Goal: Task Accomplishment & Management: Use online tool/utility

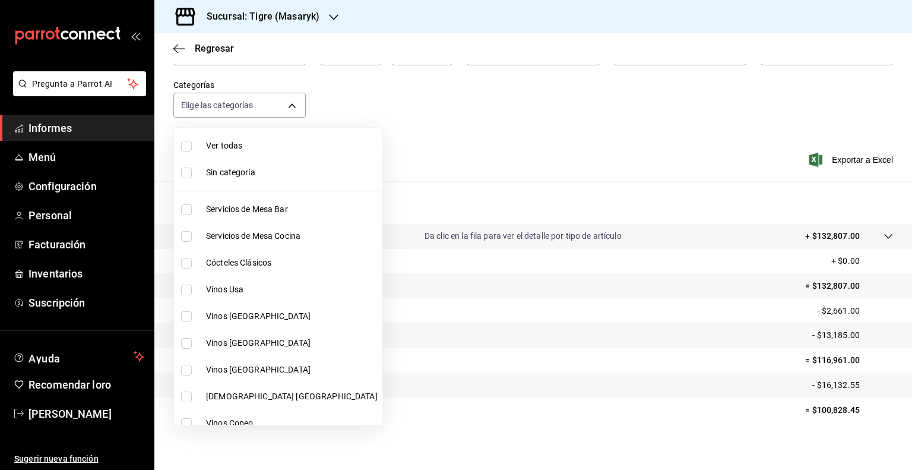
click at [181, 258] on input "checkbox" at bounding box center [186, 263] width 11 height 11
checkbox input "true"
type input "d84ff7ff-b486-406f-81f9-2268b2682644"
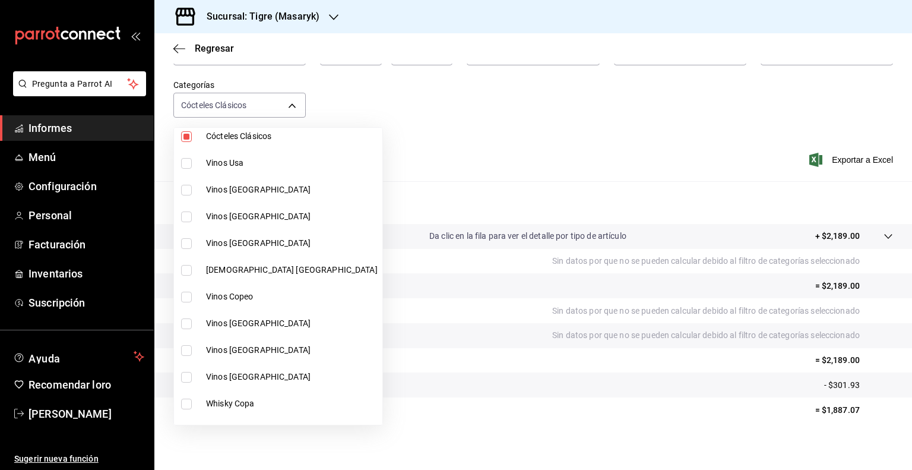
scroll to position [214, 0]
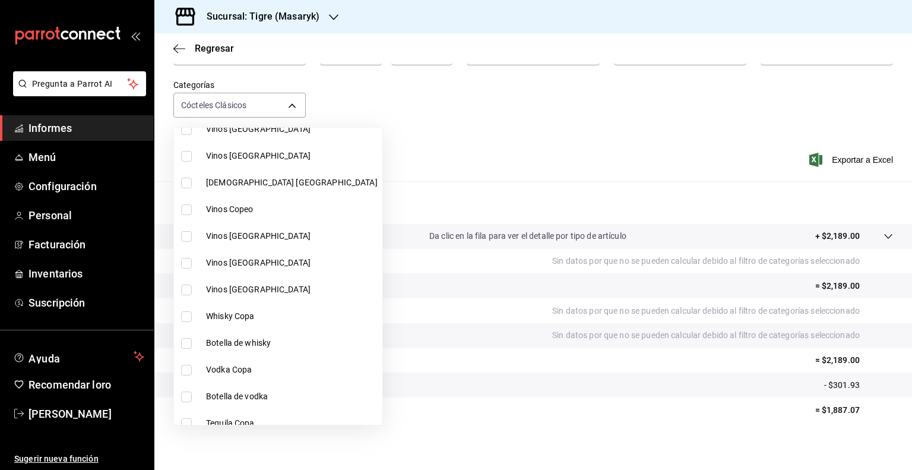
drag, startPoint x: 310, startPoint y: 416, endPoint x: 343, endPoint y: 432, distance: 36.9
click at [343, 432] on div at bounding box center [456, 235] width 912 height 470
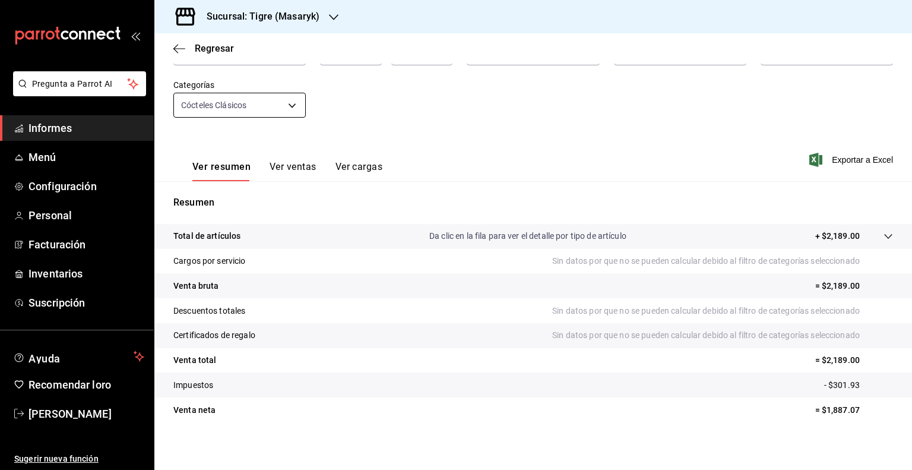
click at [290, 109] on body "Pregunta a Parrot AI Informes Menú Configuración Personal Facturación Inventari…" at bounding box center [456, 235] width 912 height 470
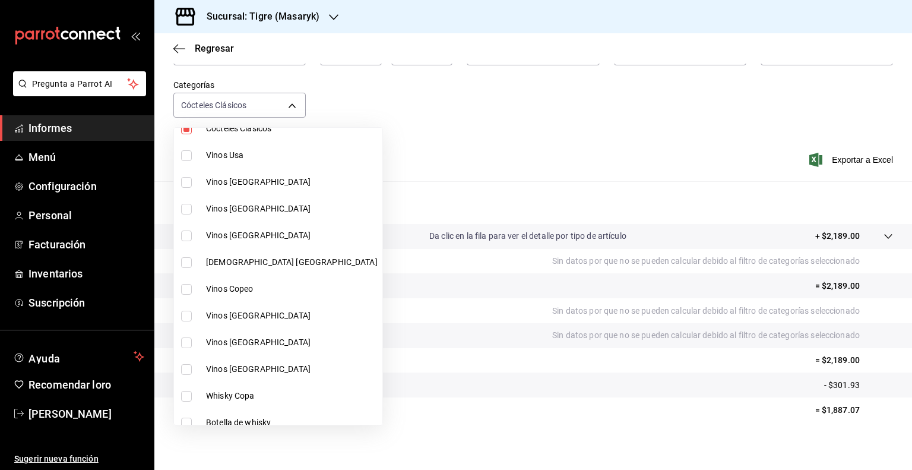
scroll to position [245, 0]
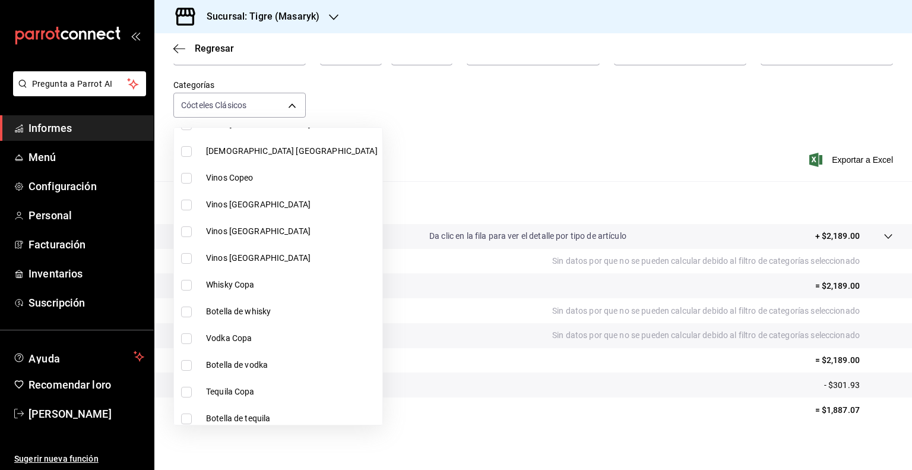
click at [188, 287] on input "checkbox" at bounding box center [186, 285] width 11 height 11
checkbox input "true"
click at [180, 314] on li "Botella de whisky" at bounding box center [278, 311] width 208 height 27
type input "d84ff7ff-b486-406f-81f9-2268b2682644,bb178053-9c6d-425d-b33f-608c0f96bb0b,8f0cc…"
checkbox input "true"
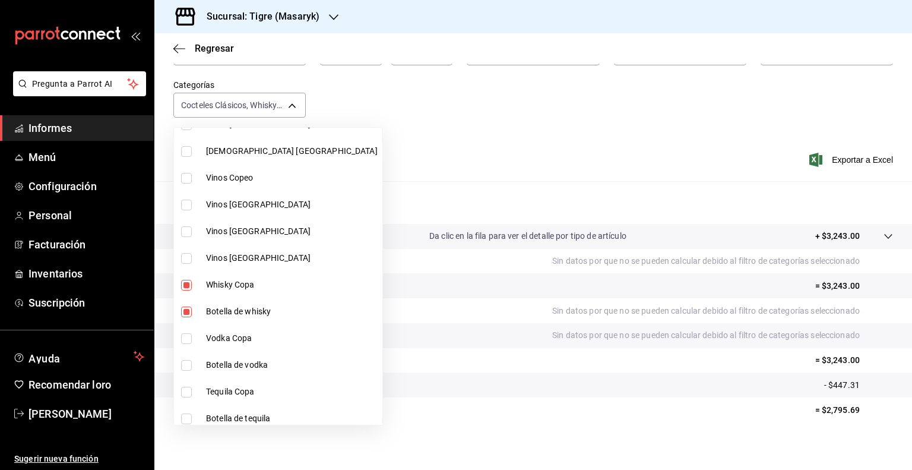
click at [184, 337] on input "checkbox" at bounding box center [186, 338] width 11 height 11
checkbox input "true"
type input "d84ff7ff-b486-406f-81f9-2268b2682644,bb178053-9c6d-425d-b33f-608c0f96bb0b,8f0cc…"
click at [185, 360] on input "checkbox" at bounding box center [186, 365] width 11 height 11
checkbox input "true"
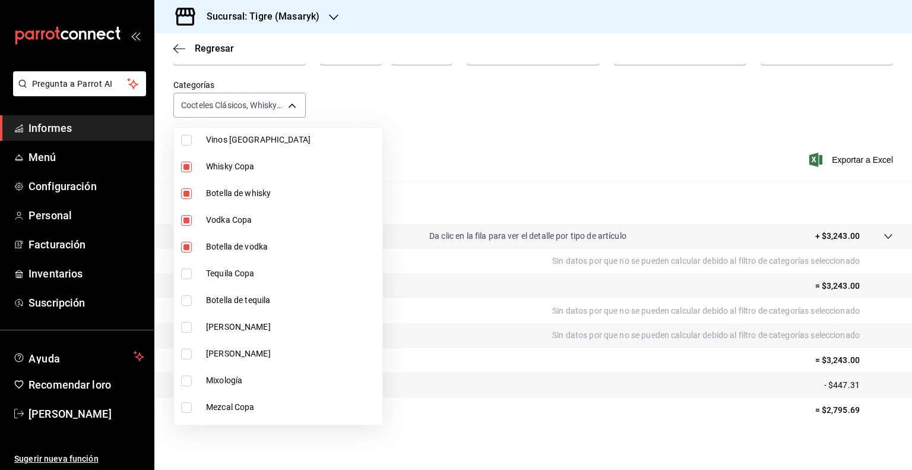
scroll to position [364, 0]
click at [188, 266] on li "Tequila Copa" at bounding box center [278, 273] width 208 height 27
type input "d84ff7ff-b486-406f-81f9-2268b2682644,bb178053-9c6d-425d-b33f-608c0f96bb0b,8f0cc…"
checkbox input "true"
click at [184, 299] on input "checkbox" at bounding box center [186, 300] width 11 height 11
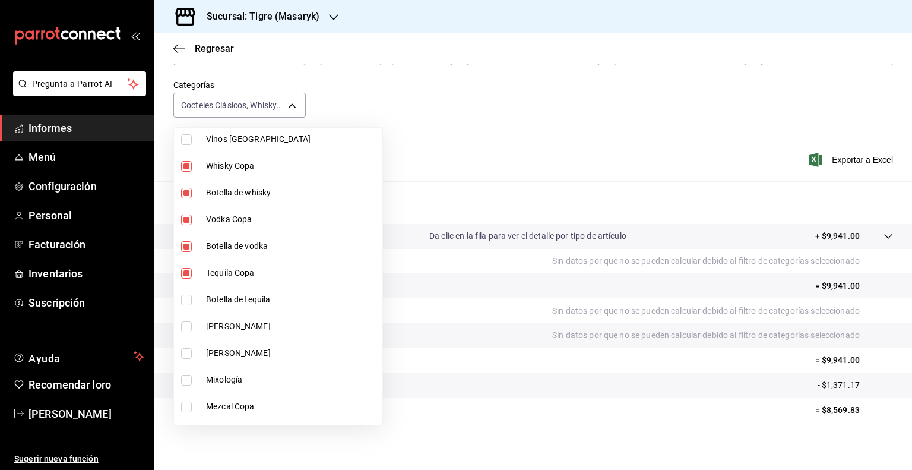
checkbox input "true"
type input "d84ff7ff-b486-406f-81f9-2268b2682644,bb178053-9c6d-425d-b33f-608c0f96bb0b,8f0cc…"
click at [185, 327] on input "checkbox" at bounding box center [186, 326] width 11 height 11
checkbox input "true"
type input "d84ff7ff-b486-406f-81f9-2268b2682644,bb178053-9c6d-425d-b33f-608c0f96bb0b,8f0cc…"
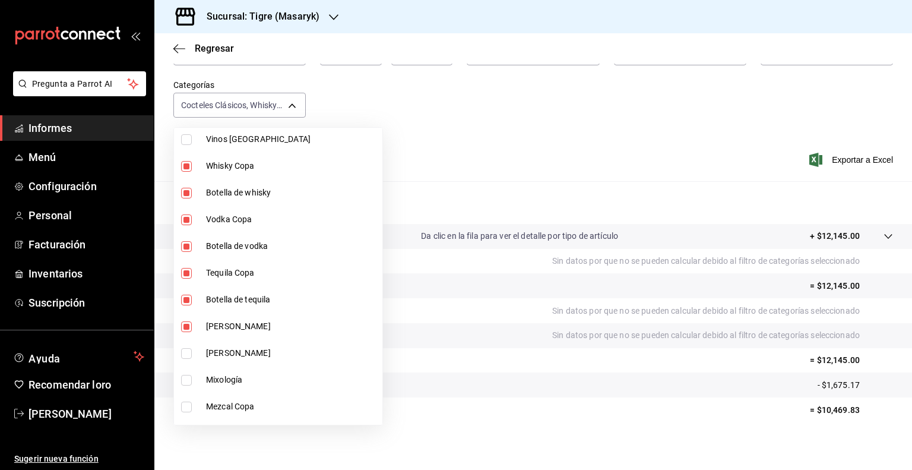
click at [185, 353] on input "checkbox" at bounding box center [186, 353] width 11 height 11
checkbox input "true"
click at [187, 371] on li "Mixología" at bounding box center [278, 379] width 208 height 27
type input "d84ff7ff-b486-406f-81f9-2268b2682644,bb178053-9c6d-425d-b33f-608c0f96bb0b,8f0cc…"
checkbox input "true"
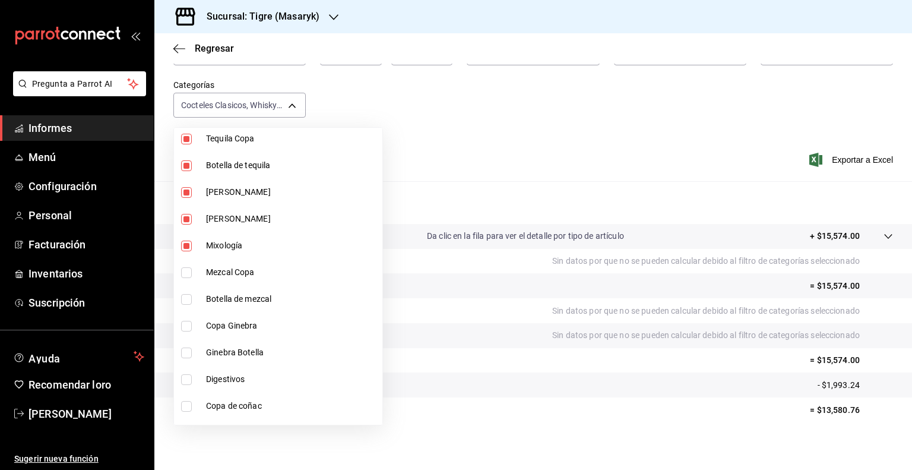
scroll to position [554, 0]
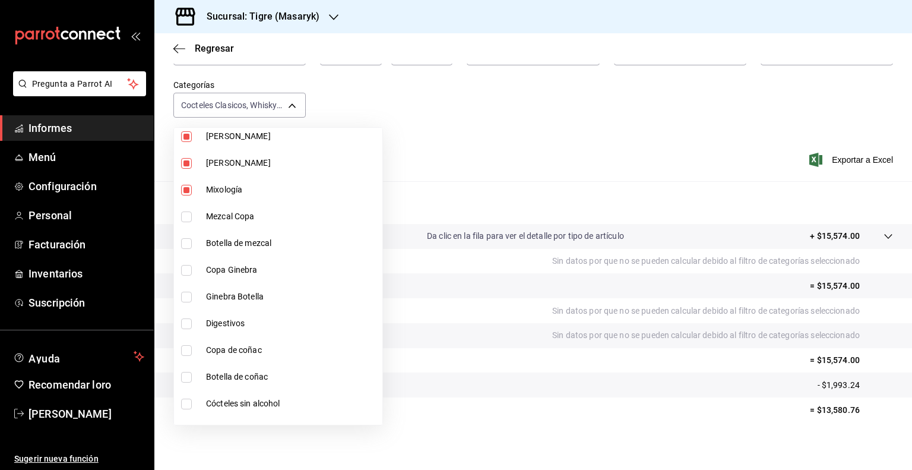
click at [186, 216] on input "checkbox" at bounding box center [186, 216] width 11 height 11
checkbox input "true"
type input "d84ff7ff-b486-406f-81f9-2268b2682644,bb178053-9c6d-425d-b33f-608c0f96bb0b,8f0cc…"
click at [183, 244] on input "checkbox" at bounding box center [186, 243] width 11 height 11
checkbox input "true"
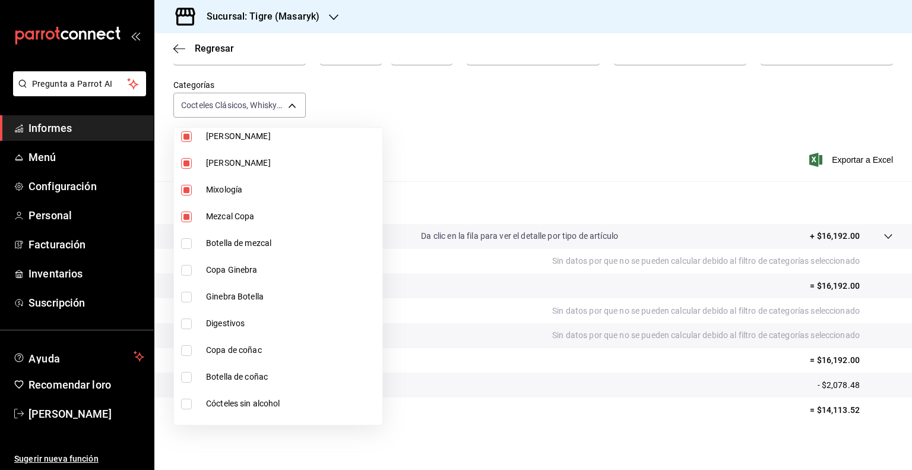
type input "d84ff7ff-b486-406f-81f9-2268b2682644,bb178053-9c6d-425d-b33f-608c0f96bb0b,8f0cc…"
click at [181, 272] on input "checkbox" at bounding box center [186, 270] width 11 height 11
checkbox input "true"
type input "d84ff7ff-b486-406f-81f9-2268b2682644,bb178053-9c6d-425d-b33f-608c0f96bb0b,8f0cc…"
click at [186, 299] on input "checkbox" at bounding box center [186, 297] width 11 height 11
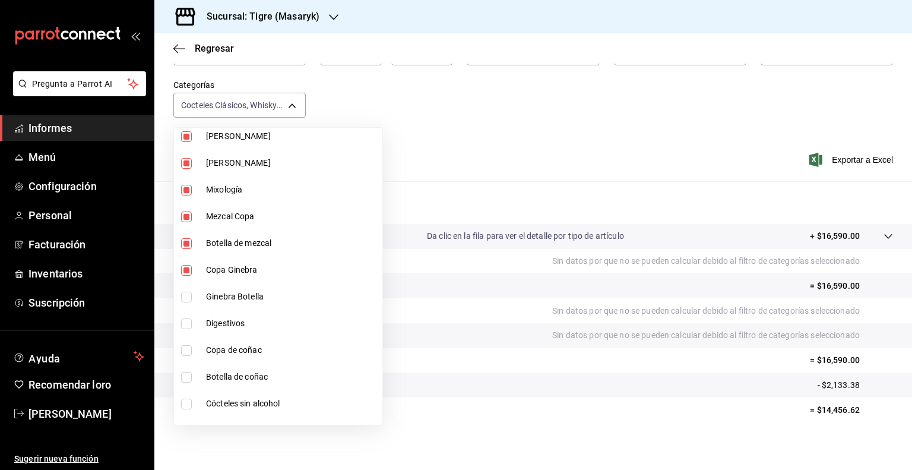
checkbox input "true"
click at [185, 316] on li "Digestivos" at bounding box center [278, 323] width 208 height 27
type input "d84ff7ff-b486-406f-81f9-2268b2682644,bb178053-9c6d-425d-b33f-608c0f96bb0b,8f0cc…"
checkbox input "true"
click at [186, 349] on input "checkbox" at bounding box center [186, 350] width 11 height 11
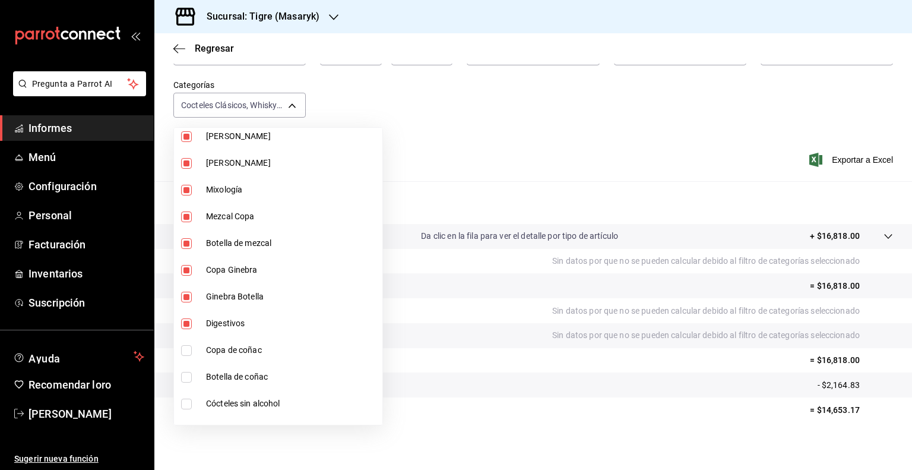
checkbox input "true"
type input "d84ff7ff-b486-406f-81f9-2268b2682644,bb178053-9c6d-425d-b33f-608c0f96bb0b,8f0cc…"
click at [186, 373] on input "checkbox" at bounding box center [186, 377] width 11 height 11
checkbox input "true"
drag, startPoint x: 187, startPoint y: 401, endPoint x: 323, endPoint y: 431, distance: 139.3
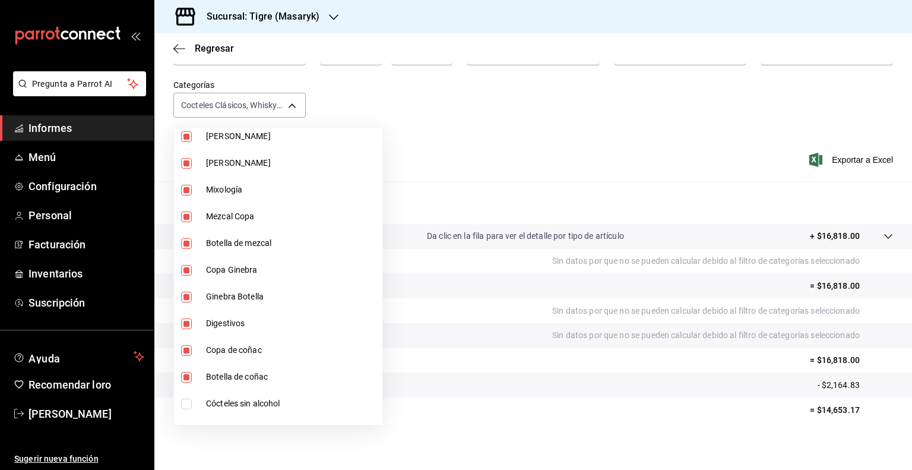
click at [323, 431] on div at bounding box center [456, 235] width 912 height 470
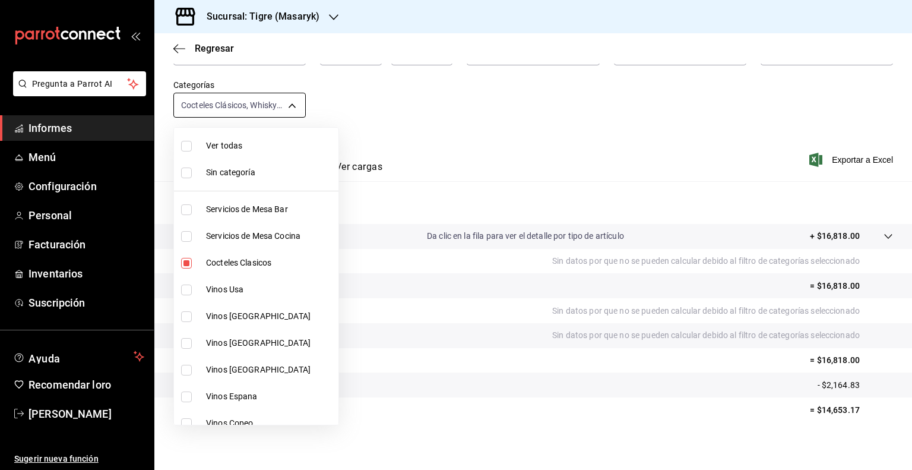
click at [297, 112] on body "Pregunta a Parrot AI Informes Menú Configuración Personal Facturación Inventari…" at bounding box center [456, 235] width 912 height 470
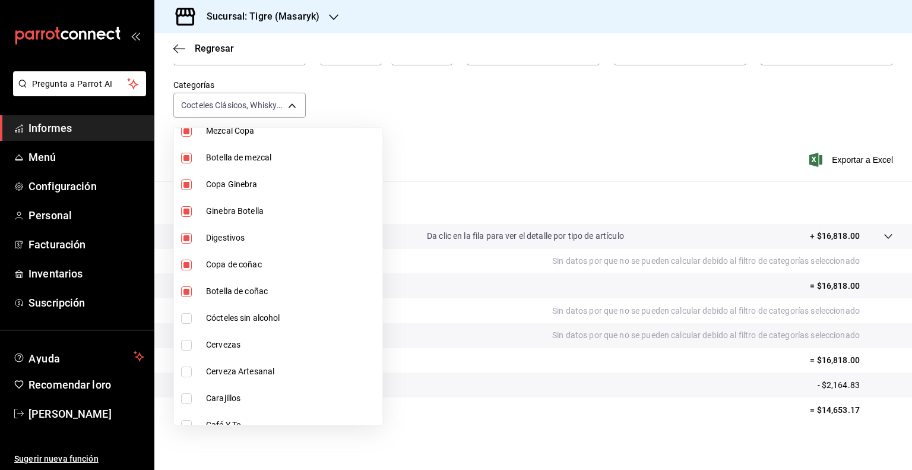
scroll to position [719, 0]
click at [181, 256] on li "Cervezas" at bounding box center [278, 265] width 208 height 27
type input "d84ff7ff-b486-406f-81f9-2268b2682644,bb178053-9c6d-425d-b33f-608c0f96bb0b,8f0cc…"
checkbox input "true"
click at [185, 238] on input "checkbox" at bounding box center [186, 239] width 11 height 11
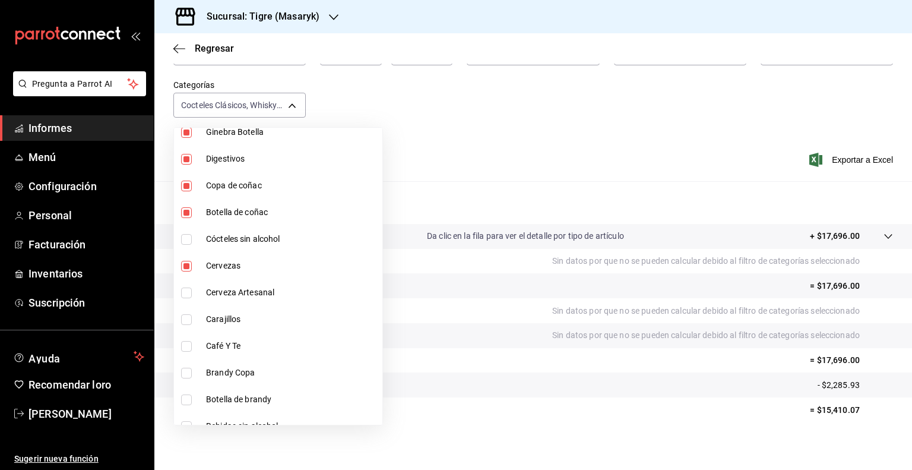
checkbox input "true"
type input "d84ff7ff-b486-406f-81f9-2268b2682644,bb178053-9c6d-425d-b33f-608c0f96bb0b,8f0cc…"
click at [189, 290] on input "checkbox" at bounding box center [186, 292] width 11 height 11
checkbox input "true"
type input "d84ff7ff-b486-406f-81f9-2268b2682644,bb178053-9c6d-425d-b33f-608c0f96bb0b,8f0cc…"
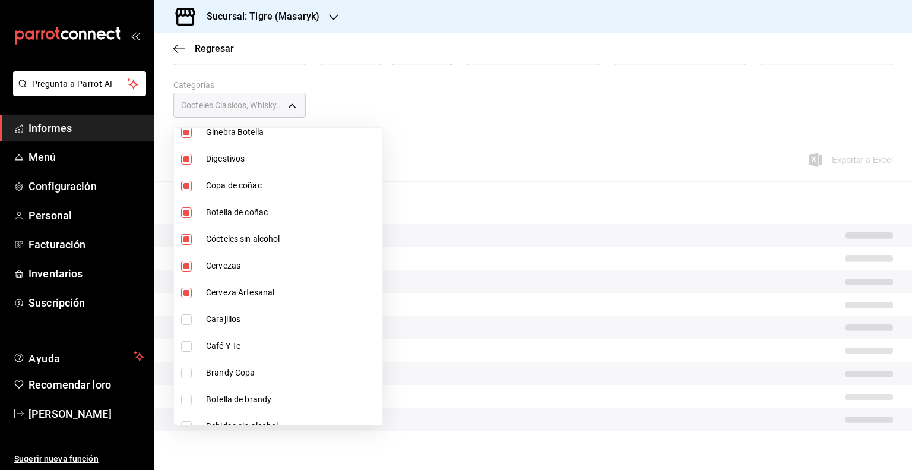
click at [186, 324] on input "checkbox" at bounding box center [186, 319] width 11 height 11
checkbox input "true"
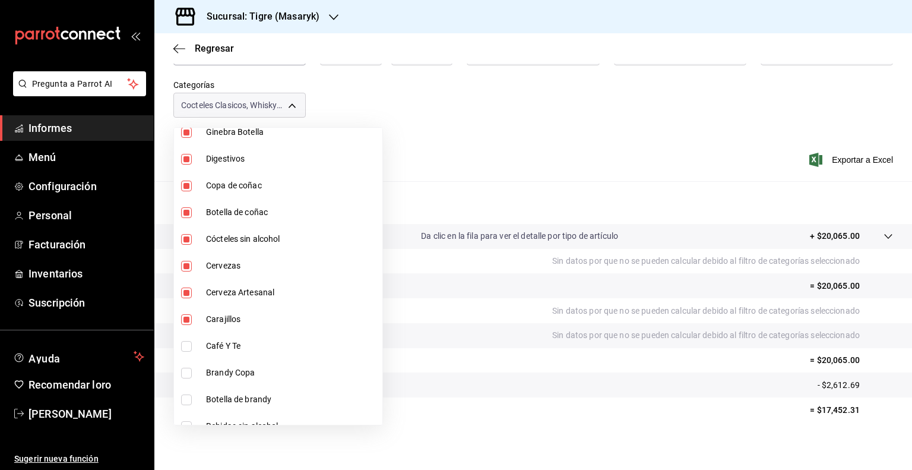
click at [185, 353] on li "Café Y Te" at bounding box center [278, 346] width 208 height 27
type input "d84ff7ff-b486-406f-81f9-2268b2682644,bb178053-9c6d-425d-b33f-608c0f96bb0b,8f0cc…"
checkbox input "true"
click at [185, 368] on input "checkbox" at bounding box center [186, 373] width 11 height 11
checkbox input "true"
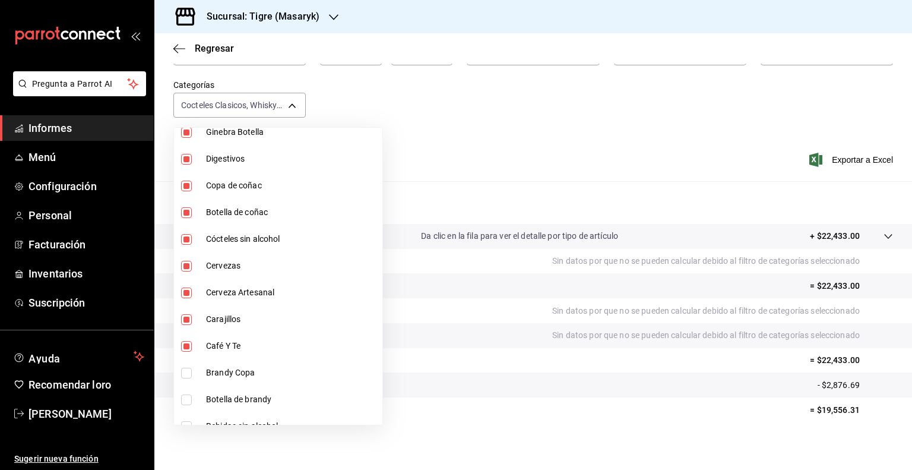
type input "d84ff7ff-b486-406f-81f9-2268b2682644,bb178053-9c6d-425d-b33f-608c0f96bb0b,8f0cc…"
click at [187, 400] on input "checkbox" at bounding box center [186, 399] width 11 height 11
checkbox input "true"
type input "d84ff7ff-b486-406f-81f9-2268b2682644,bb178053-9c6d-425d-b33f-608c0f96bb0b,8f0cc…"
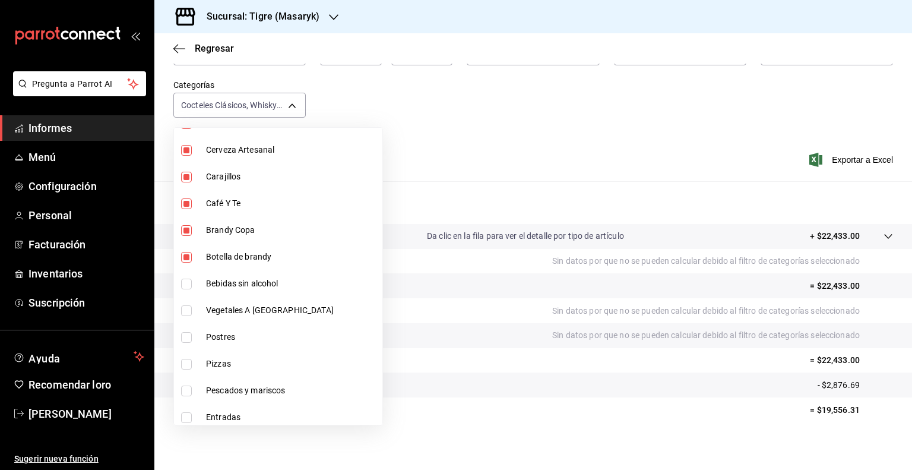
scroll to position [869, 0]
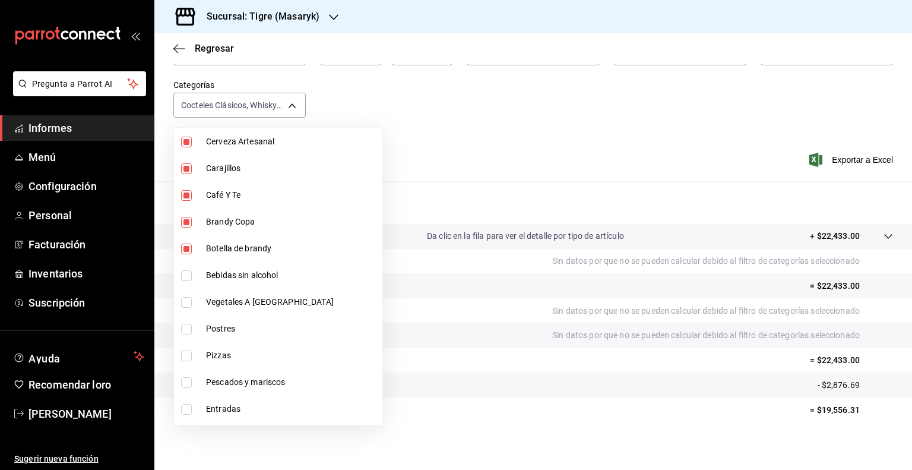
click at [182, 275] on input "checkbox" at bounding box center [186, 275] width 11 height 11
checkbox input "true"
type input "d84ff7ff-b486-406f-81f9-2268b2682644,bb178053-9c6d-425d-b33f-608c0f96bb0b,8f0cc…"
click at [184, 275] on input "checkbox" at bounding box center [186, 275] width 11 height 11
checkbox input "false"
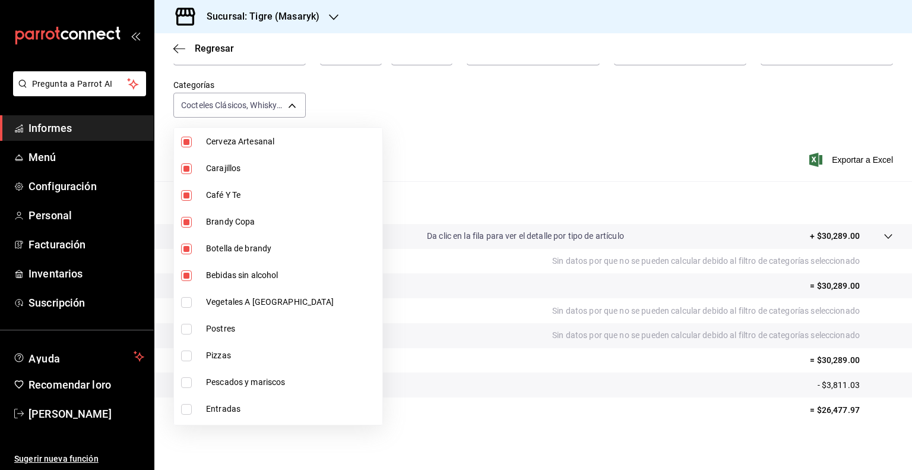
type input "d84ff7ff-b486-406f-81f9-2268b2682644,bb178053-9c6d-425d-b33f-608c0f96bb0b,8f0cc…"
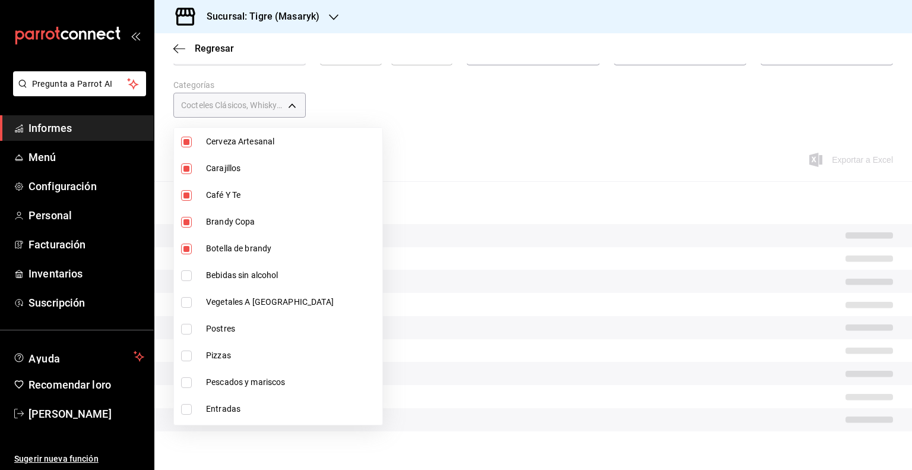
click at [188, 249] on input "checkbox" at bounding box center [186, 249] width 11 height 11
checkbox input "false"
type input "d84ff7ff-b486-406f-81f9-2268b2682644,bb178053-9c6d-425d-b33f-608c0f96bb0b,8f0cc…"
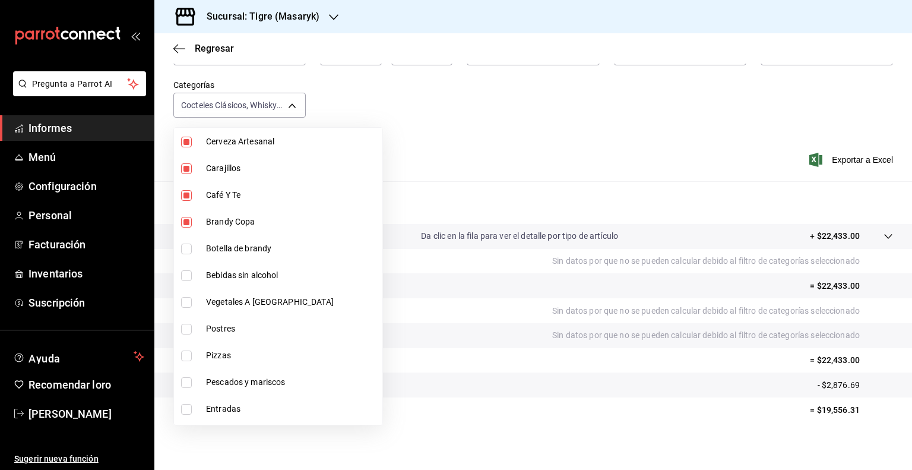
click at [188, 218] on input "checkbox" at bounding box center [186, 222] width 11 height 11
checkbox input "false"
type input "d84ff7ff-b486-406f-81f9-2268b2682644,bb178053-9c6d-425d-b33f-608c0f96bb0b,8f0cc…"
click at [186, 195] on input "checkbox" at bounding box center [186, 195] width 11 height 11
checkbox input "false"
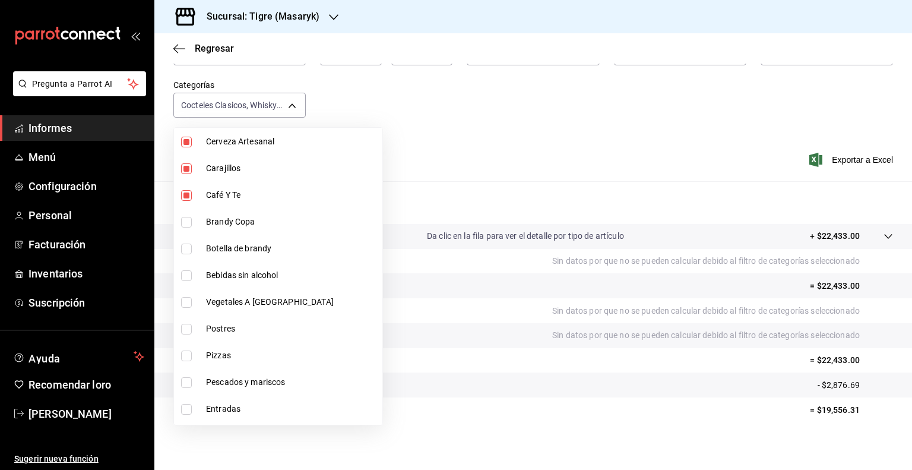
type input "d84ff7ff-b486-406f-81f9-2268b2682644,bb178053-9c6d-425d-b33f-608c0f96bb0b,8f0cc…"
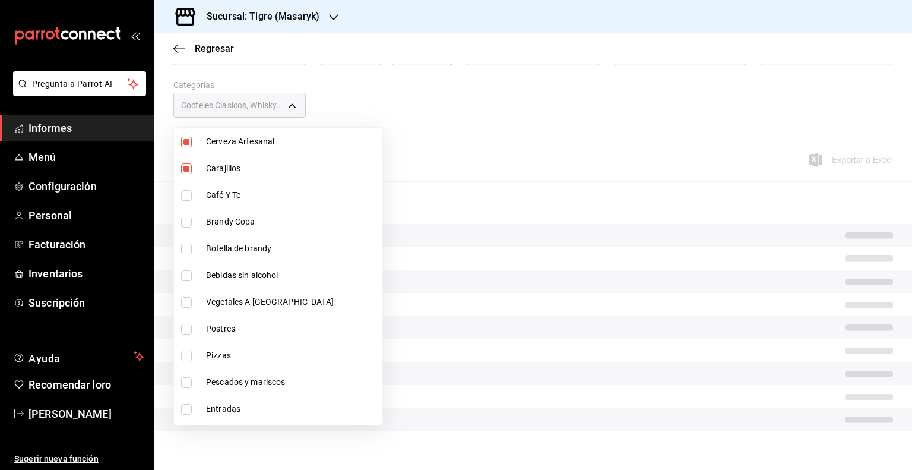
click at [184, 166] on input "checkbox" at bounding box center [186, 168] width 11 height 11
checkbox input "false"
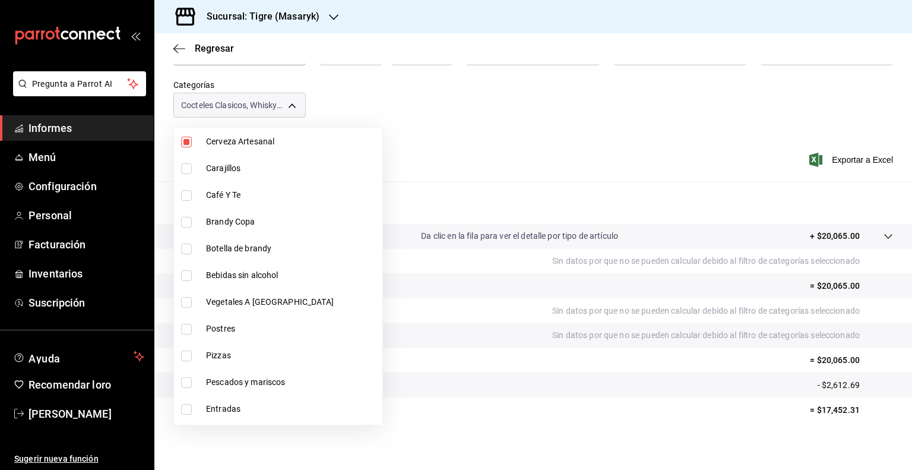
type input "d84ff7ff-b486-406f-81f9-2268b2682644,bb178053-9c6d-425d-b33f-608c0f96bb0b,8f0cc…"
click at [185, 143] on input "checkbox" at bounding box center [186, 142] width 11 height 11
checkbox input "false"
type input "d84ff7ff-b486-406f-81f9-2268b2682644,bb178053-9c6d-425d-b33f-608c0f96bb0b,8f0cc…"
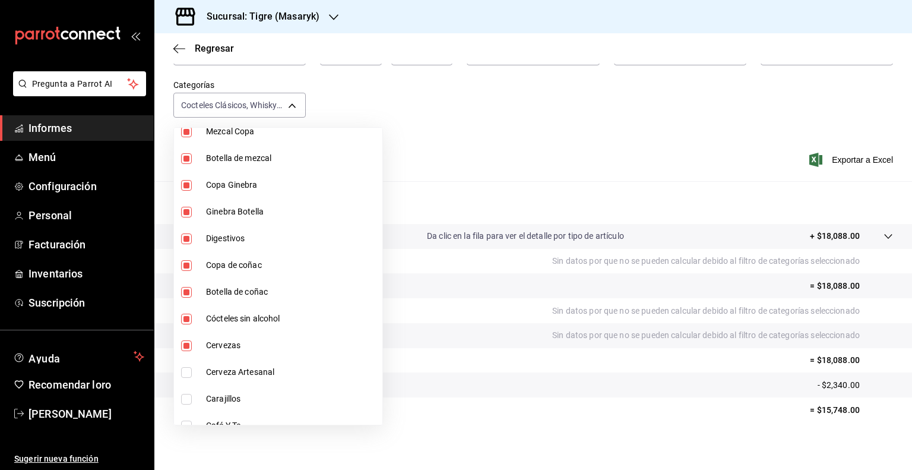
scroll to position [616, 0]
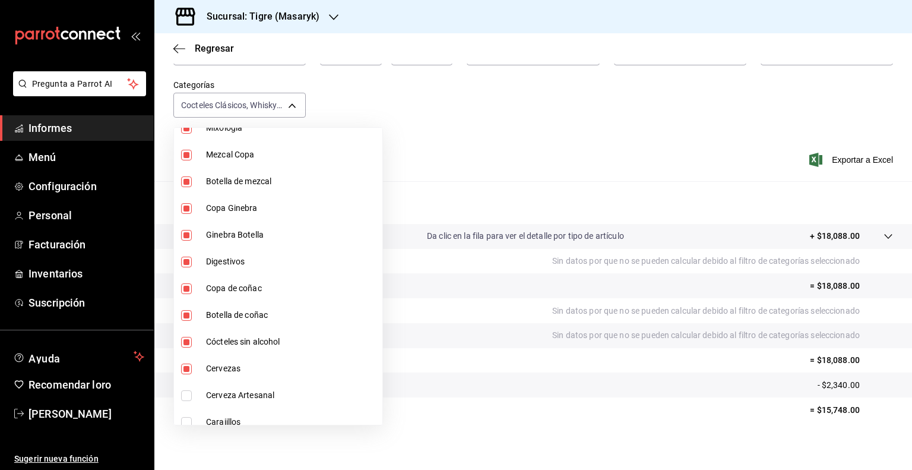
click at [188, 371] on input "checkbox" at bounding box center [186, 368] width 11 height 11
checkbox input "false"
type input "d84ff7ff-b486-406f-81f9-2268b2682644,bb178053-9c6d-425d-b33f-608c0f96bb0b,8f0cc…"
click at [188, 339] on input "checkbox" at bounding box center [186, 342] width 11 height 11
checkbox input "false"
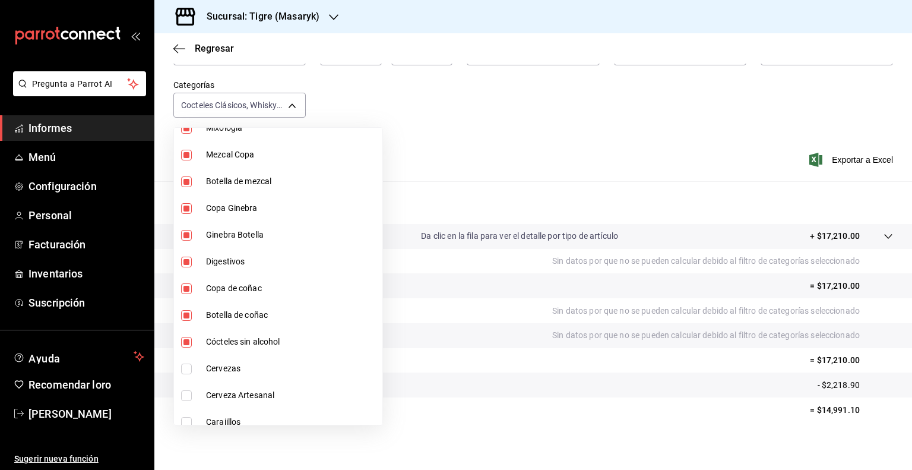
type input "d84ff7ff-b486-406f-81f9-2268b2682644,bb178053-9c6d-425d-b33f-608c0f96bb0b,8f0cc…"
click at [187, 315] on input "checkbox" at bounding box center [186, 315] width 11 height 11
checkbox input "false"
type input "d84ff7ff-b486-406f-81f9-2268b2682644,bb178053-9c6d-425d-b33f-608c0f96bb0b,8f0cc…"
click at [186, 289] on input "checkbox" at bounding box center [186, 288] width 11 height 11
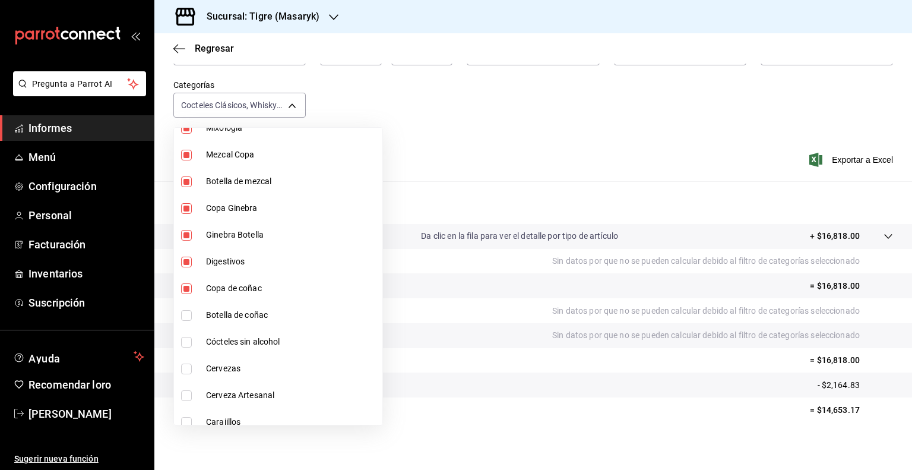
checkbox input "false"
type input "d84ff7ff-b486-406f-81f9-2268b2682644,bb178053-9c6d-425d-b33f-608c0f96bb0b,8f0cc…"
click at [186, 264] on input "checkbox" at bounding box center [186, 262] width 11 height 11
checkbox input "false"
type input "d84ff7ff-b486-406f-81f9-2268b2682644,bb178053-9c6d-425d-b33f-608c0f96bb0b,8f0cc…"
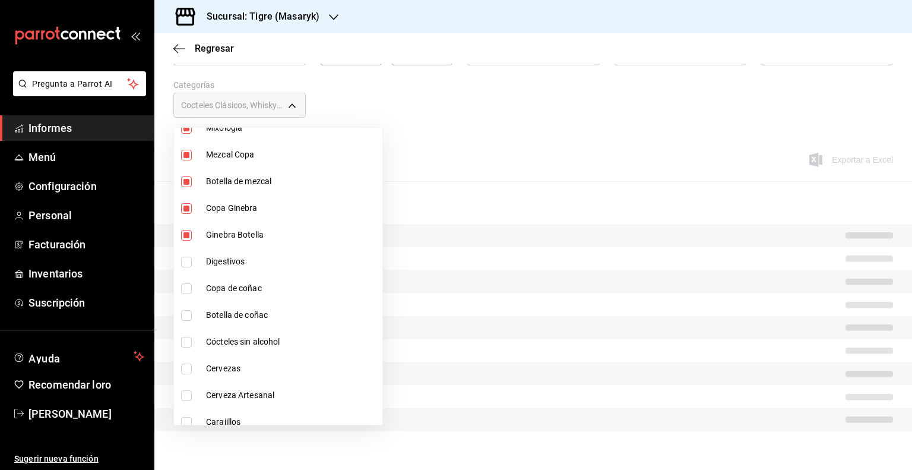
click at [187, 230] on input "checkbox" at bounding box center [186, 235] width 11 height 11
checkbox input "false"
type input "d84ff7ff-b486-406f-81f9-2268b2682644,bb178053-9c6d-425d-b33f-608c0f96bb0b,8f0cc…"
click at [187, 206] on input "checkbox" at bounding box center [186, 208] width 11 height 11
checkbox input "false"
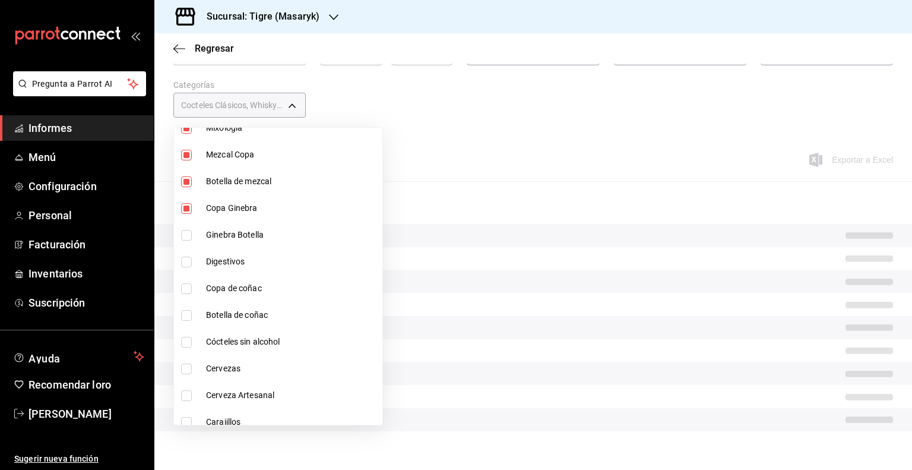
type input "d84ff7ff-b486-406f-81f9-2268b2682644,bb178053-9c6d-425d-b33f-608c0f96bb0b,8f0cc…"
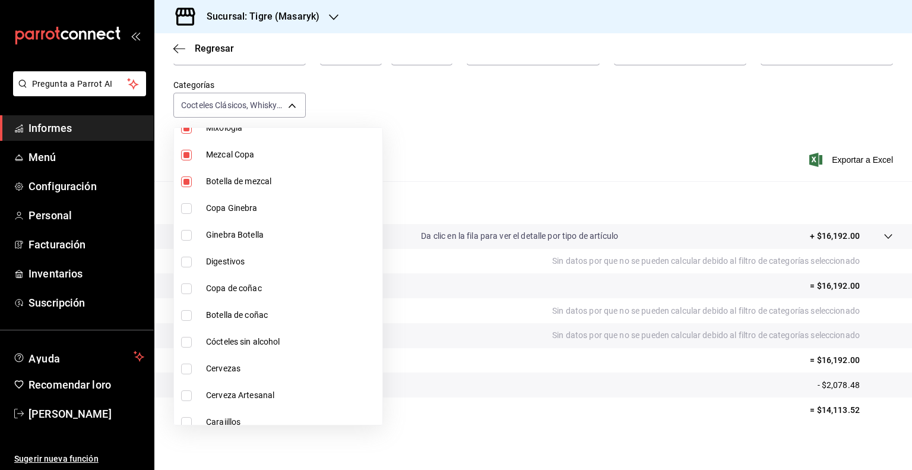
click at [185, 176] on input "checkbox" at bounding box center [186, 181] width 11 height 11
checkbox input "false"
type input "d84ff7ff-b486-406f-81f9-2268b2682644,bb178053-9c6d-425d-b33f-608c0f96bb0b,8f0cc…"
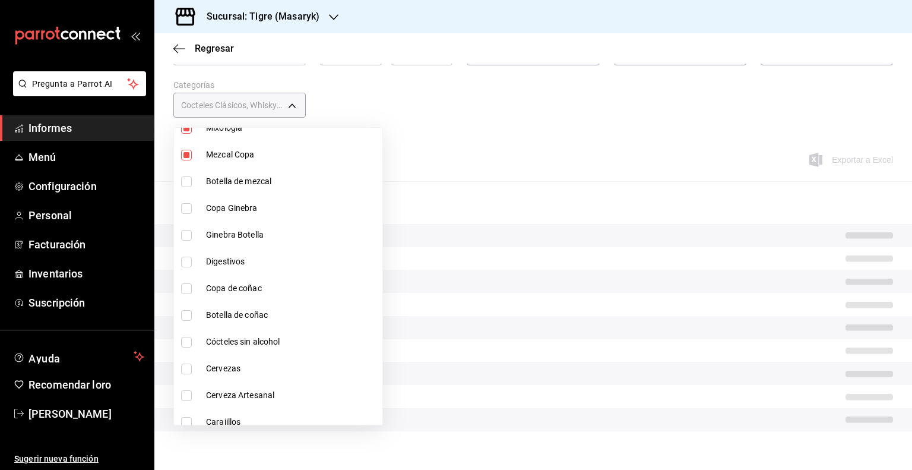
click at [185, 157] on input "checkbox" at bounding box center [186, 155] width 11 height 11
checkbox input "false"
type input "d84ff7ff-b486-406f-81f9-2268b2682644,bb178053-9c6d-425d-b33f-608c0f96bb0b,8f0cc…"
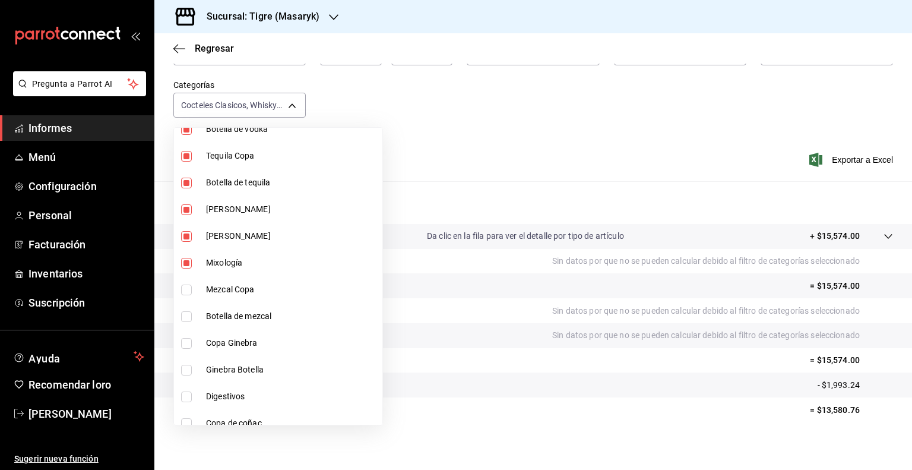
scroll to position [473, 0]
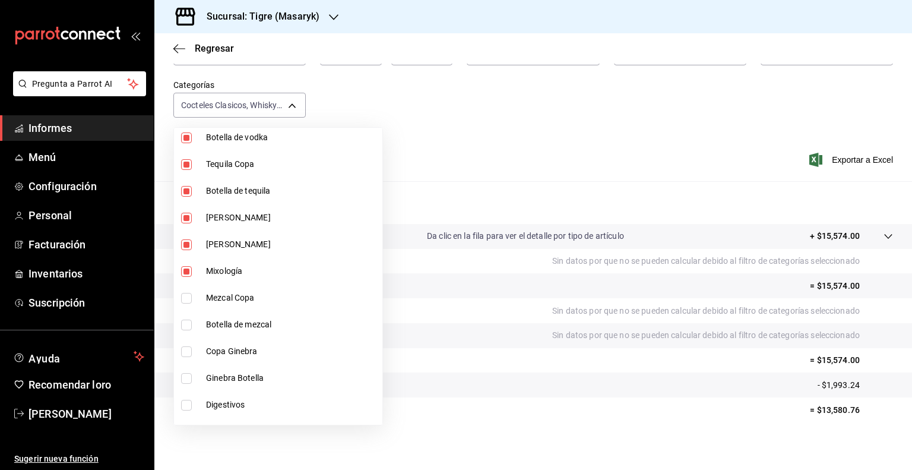
drag, startPoint x: 190, startPoint y: 267, endPoint x: 185, endPoint y: 273, distance: 8.0
click at [185, 273] on input "checkbox" at bounding box center [186, 271] width 11 height 11
checkbox input "false"
type input "d84ff7ff-b486-406f-81f9-2268b2682644,bb178053-9c6d-425d-b33f-608c0f96bb0b,8f0cc…"
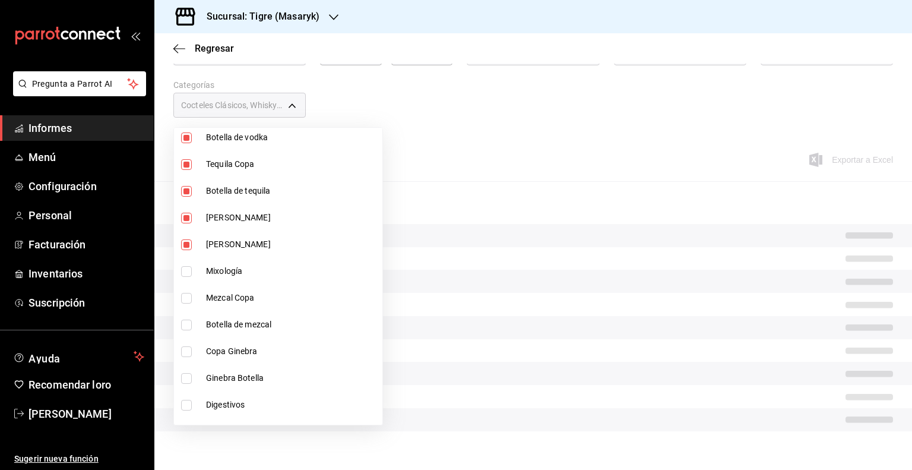
click at [186, 245] on input "checkbox" at bounding box center [186, 244] width 11 height 11
checkbox input "false"
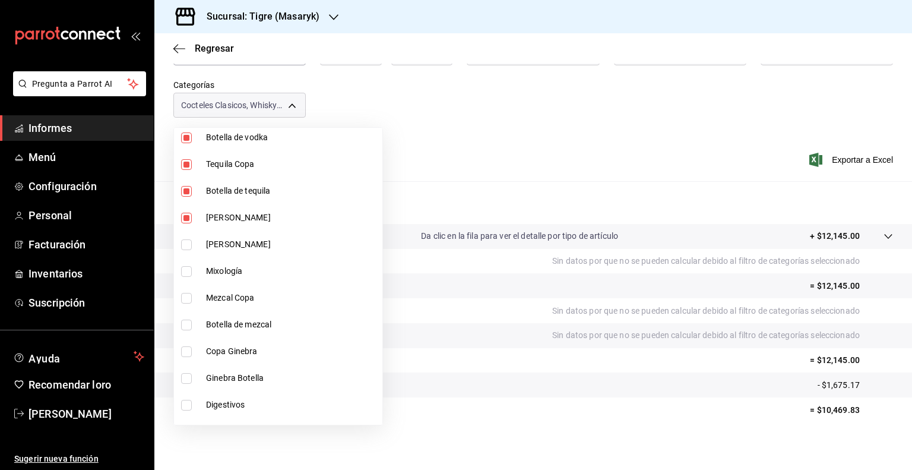
type input "d84ff7ff-b486-406f-81f9-2268b2682644,bb178053-9c6d-425d-b33f-608c0f96bb0b,8f0cc…"
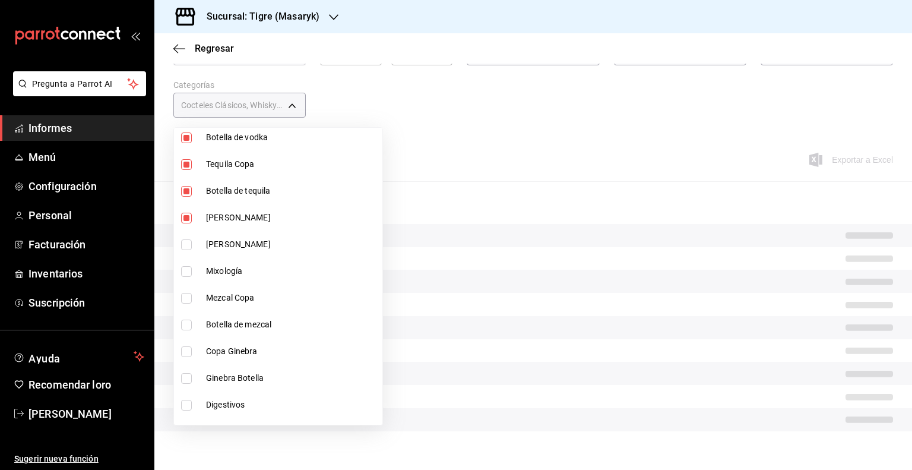
click at [189, 216] on input "checkbox" at bounding box center [186, 218] width 11 height 11
checkbox input "false"
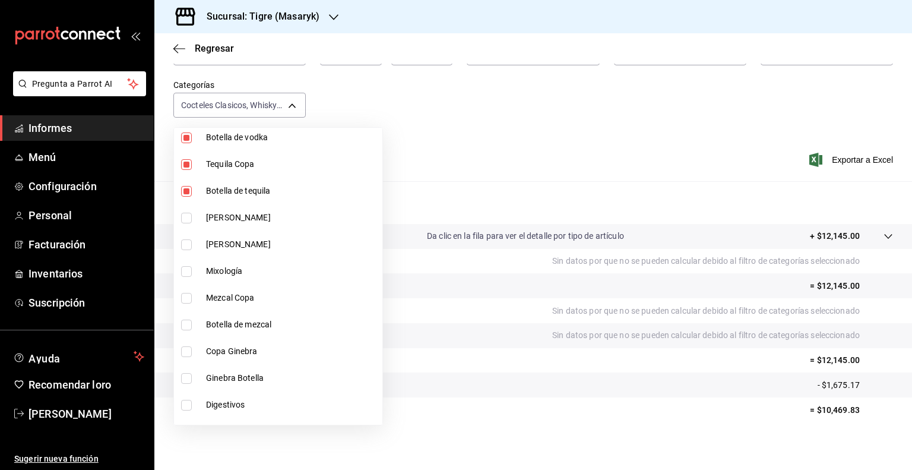
type input "d84ff7ff-b486-406f-81f9-2268b2682644,bb178053-9c6d-425d-b33f-608c0f96bb0b,8f0cc…"
click at [186, 194] on input "checkbox" at bounding box center [186, 191] width 11 height 11
checkbox input "false"
type input "d84ff7ff-b486-406f-81f9-2268b2682644,bb178053-9c6d-425d-b33f-608c0f96bb0b,8f0cc…"
click at [187, 166] on input "checkbox" at bounding box center [186, 164] width 11 height 11
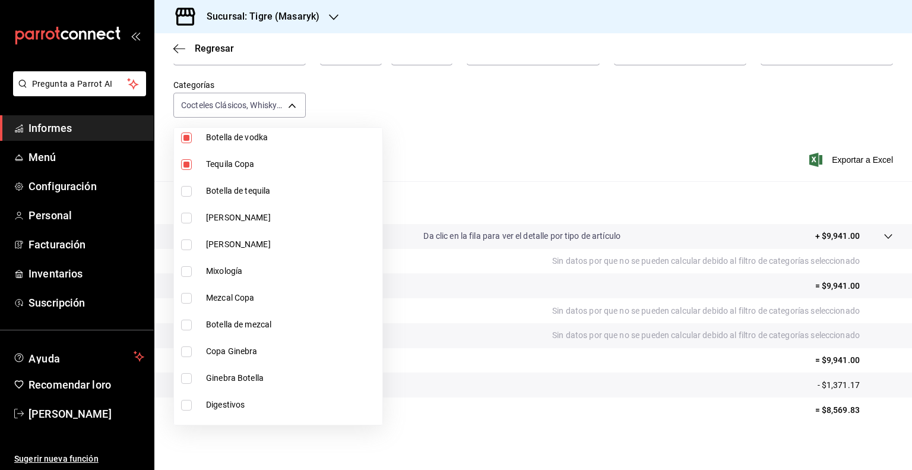
checkbox input "false"
type input "d84ff7ff-b486-406f-81f9-2268b2682644,bb178053-9c6d-425d-b33f-608c0f96bb0b,8f0cc…"
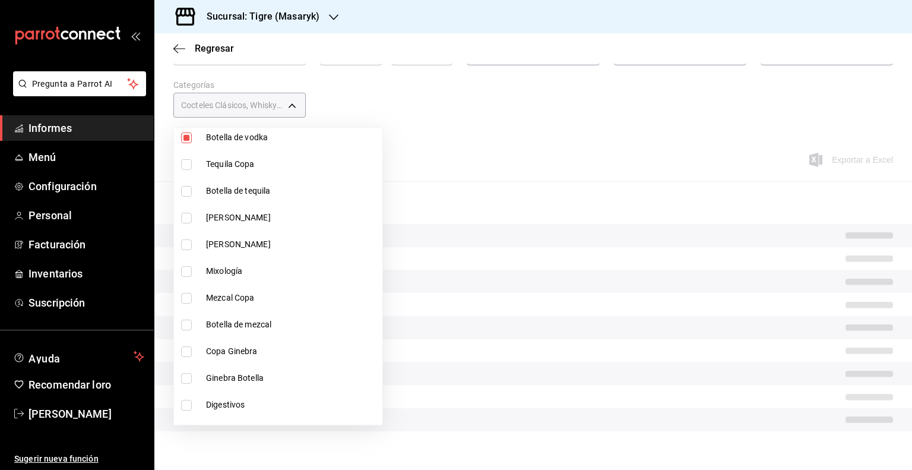
click at [187, 138] on input "checkbox" at bounding box center [186, 137] width 11 height 11
checkbox input "false"
type input "d84ff7ff-b486-406f-81f9-2268b2682644,bb178053-9c6d-425d-b33f-608c0f96bb0b,8f0cc…"
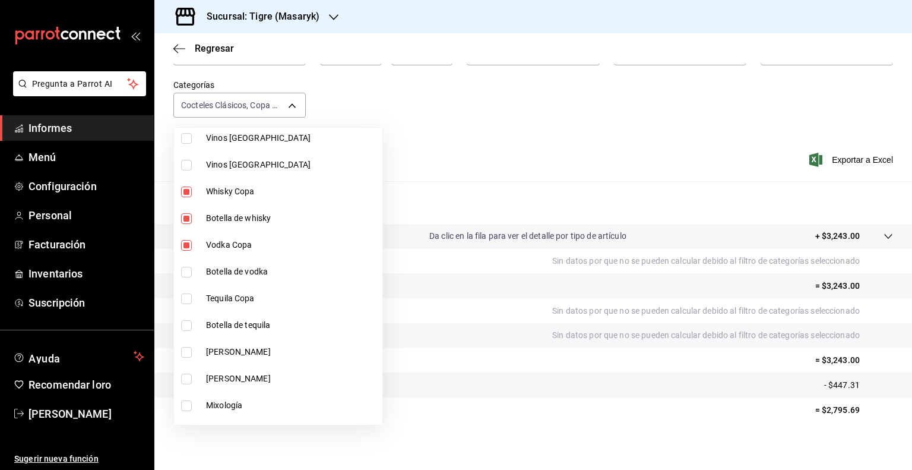
scroll to position [315, 0]
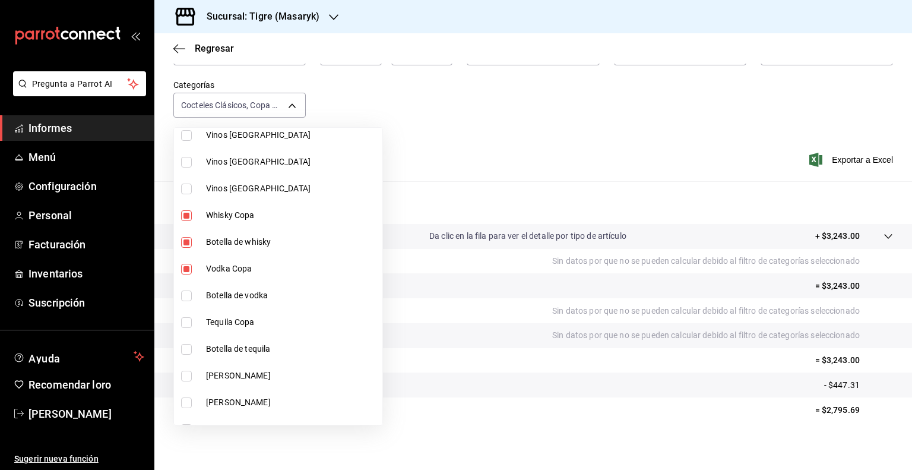
click at [189, 268] on input "checkbox" at bounding box center [186, 269] width 11 height 11
checkbox input "false"
type input "d84ff7ff-b486-406f-81f9-2268b2682644,bb178053-9c6d-425d-b33f-608c0f96bb0b,8f0cc…"
click at [186, 244] on input "checkbox" at bounding box center [186, 242] width 11 height 11
checkbox input "false"
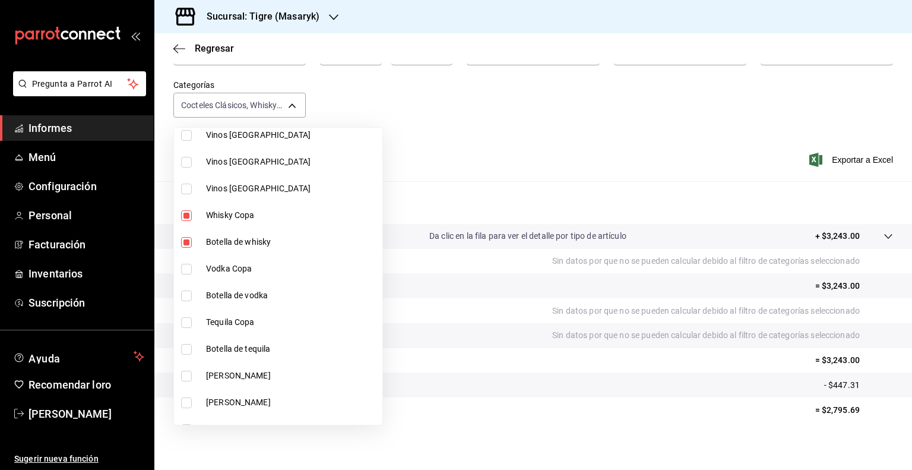
type input "d84ff7ff-b486-406f-81f9-2268b2682644,bb178053-9c6d-425d-b33f-608c0f96bb0b"
click at [186, 217] on input "checkbox" at bounding box center [186, 215] width 11 height 11
checkbox input "false"
type input "d84ff7ff-b486-406f-81f9-2268b2682644"
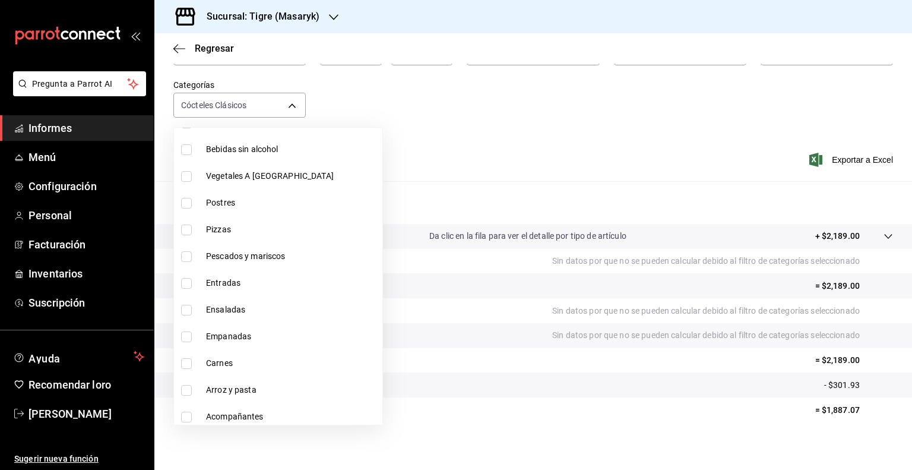
scroll to position [1000, 0]
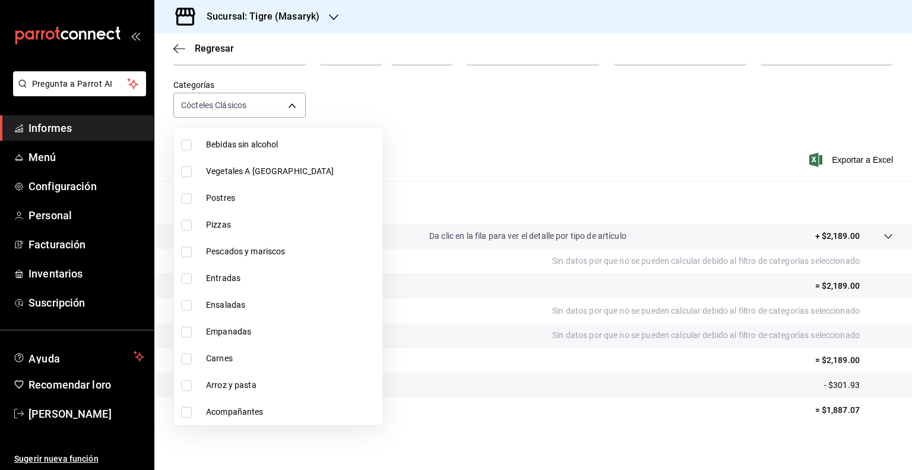
click at [188, 173] on input "checkbox" at bounding box center [186, 171] width 11 height 11
checkbox input "true"
type input "d84ff7ff-b486-406f-81f9-2268b2682644,e90835bc-a6dd-42e6-9a53-c3a9655edb87"
click at [185, 198] on input "checkbox" at bounding box center [186, 198] width 11 height 11
checkbox input "true"
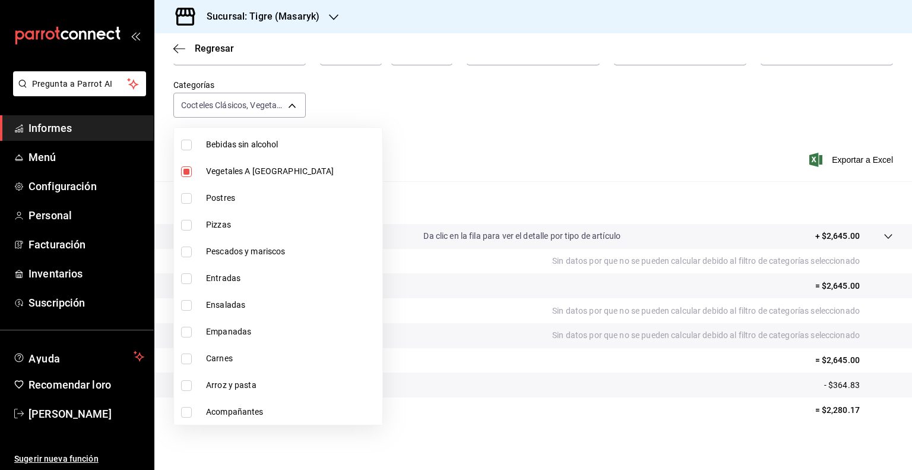
type input "d84ff7ff-b486-406f-81f9-2268b2682644,e90835bc-a6dd-42e6-9a53-c3a9655edb87,c9a19…"
click at [185, 222] on input "checkbox" at bounding box center [186, 225] width 11 height 11
checkbox input "true"
type input "d84ff7ff-b486-406f-81f9-2268b2682644,e90835bc-a6dd-42e6-9a53-c3a9655edb87,c9a19…"
click at [184, 255] on input "checkbox" at bounding box center [186, 251] width 11 height 11
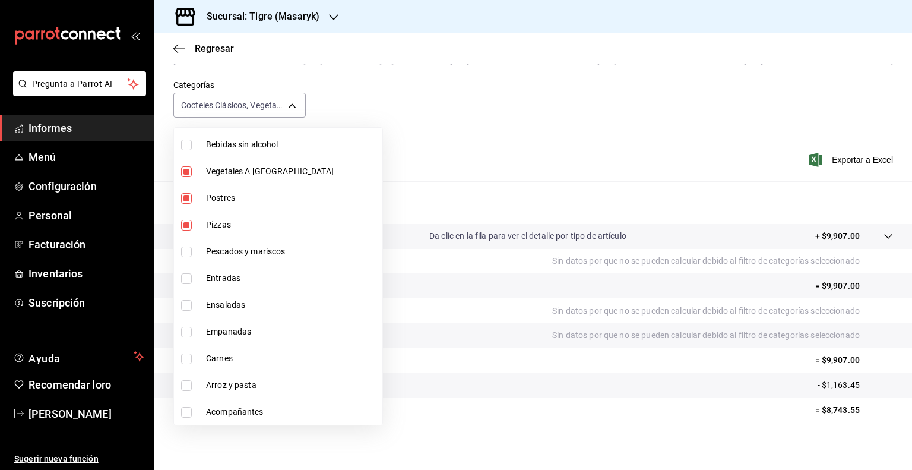
checkbox input "true"
click at [184, 270] on li "Entradas" at bounding box center [278, 278] width 208 height 27
type input "d84ff7ff-b486-406f-81f9-2268b2682644,e90835bc-a6dd-42e6-9a53-c3a9655edb87,c9a19…"
checkbox input "true"
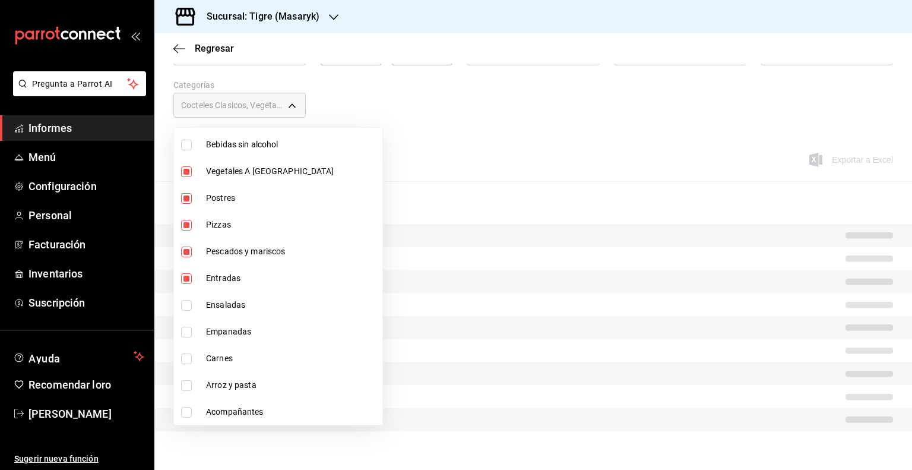
click at [184, 305] on input "checkbox" at bounding box center [186, 305] width 11 height 11
checkbox input "true"
type input "d84ff7ff-b486-406f-81f9-2268b2682644,e90835bc-a6dd-42e6-9a53-c3a9655edb87,c9a19…"
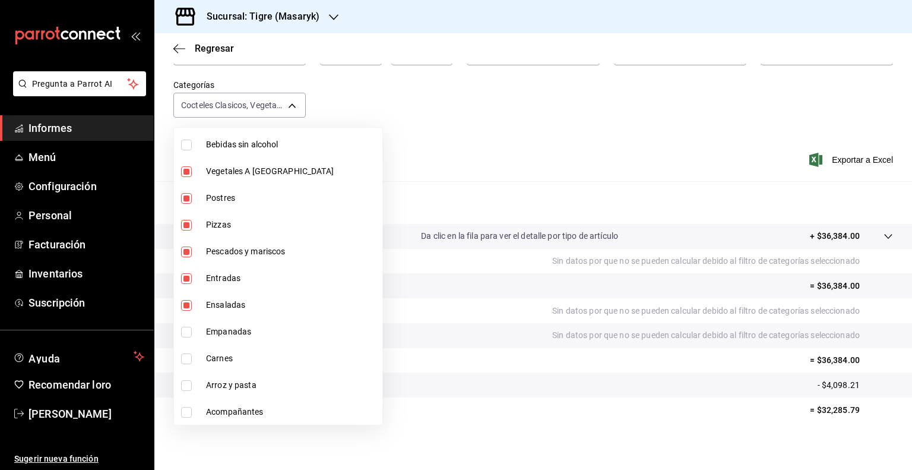
click at [184, 331] on input "checkbox" at bounding box center [186, 332] width 11 height 11
checkbox input "true"
type input "d84ff7ff-b486-406f-81f9-2268b2682644,e90835bc-a6dd-42e6-9a53-c3a9655edb87,c9a19…"
click at [183, 357] on input "checkbox" at bounding box center [186, 358] width 11 height 11
checkbox input "true"
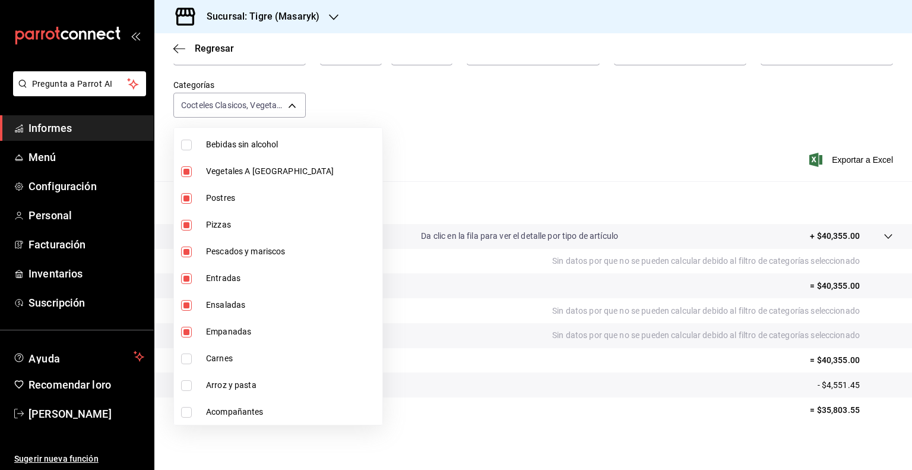
type input "d84ff7ff-b486-406f-81f9-2268b2682644,e90835bc-a6dd-42e6-9a53-c3a9655edb87,c9a19…"
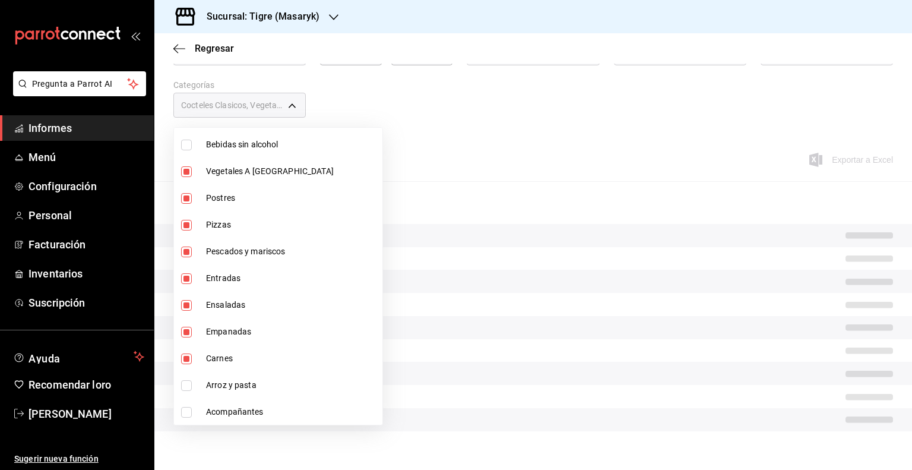
click at [184, 384] on input "checkbox" at bounding box center [186, 385] width 11 height 11
checkbox input "true"
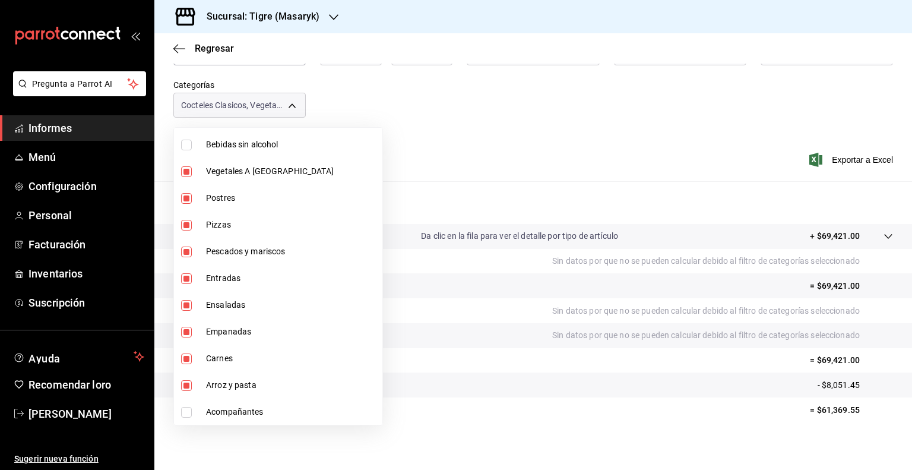
type input "d84ff7ff-b486-406f-81f9-2268b2682644,e90835bc-a6dd-42e6-9a53-c3a9655edb87,c9a19…"
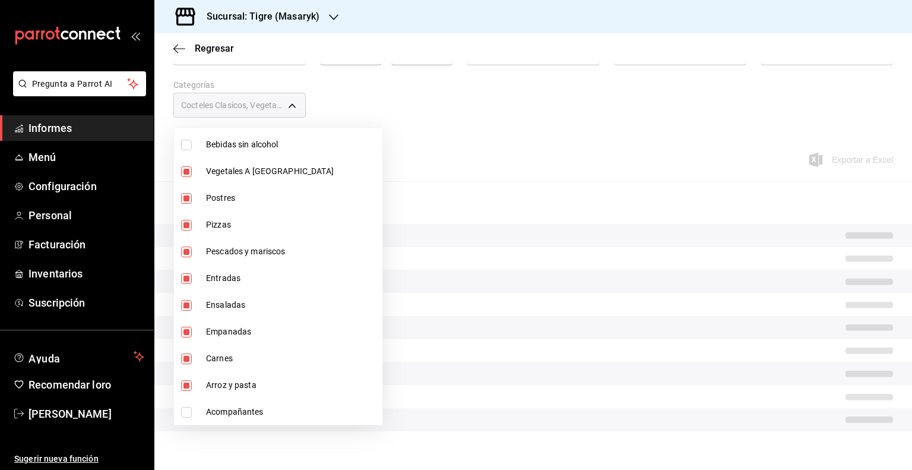
click at [183, 411] on input "checkbox" at bounding box center [186, 412] width 11 height 11
checkbox input "true"
type input "d84ff7ff-b486-406f-81f9-2268b2682644,e90835bc-a6dd-42e6-9a53-c3a9655edb87,c9a19…"
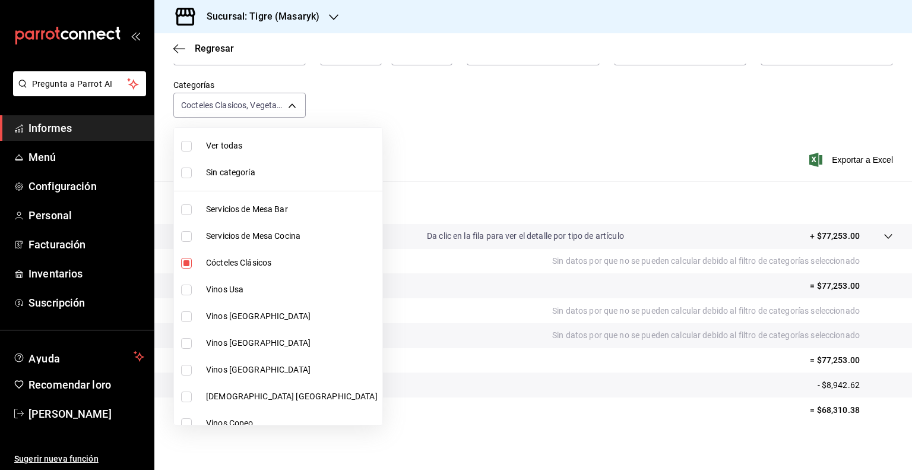
click at [194, 259] on label at bounding box center [188, 263] width 15 height 11
click at [192, 259] on input "checkbox" at bounding box center [186, 263] width 11 height 11
checkbox input "true"
type input "e90835bc-a6dd-42e6-9a53-c3a9655edb87,c9a19cd2-bcae-4fad-9deb-26ec59e56caa,6469a…"
click at [184, 261] on input "checkbox" at bounding box center [186, 263] width 11 height 11
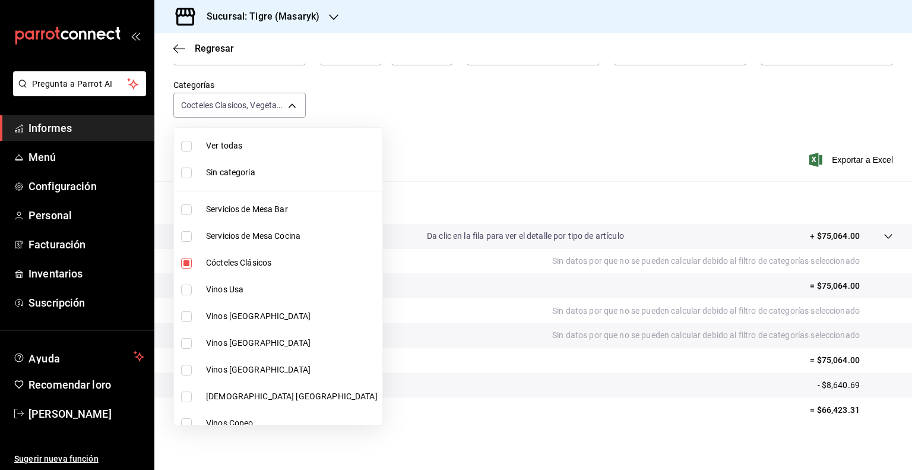
checkbox input "false"
type input "e90835bc-a6dd-42e6-9a53-c3a9655edb87,c9a19cd2-bcae-4fad-9deb-26ec59e56caa,6469a…"
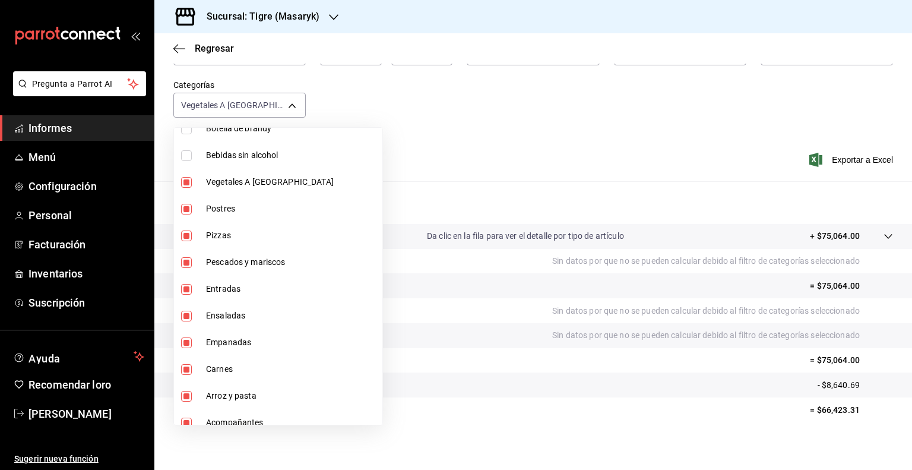
scroll to position [1000, 0]
